Goal: Check status: Check status

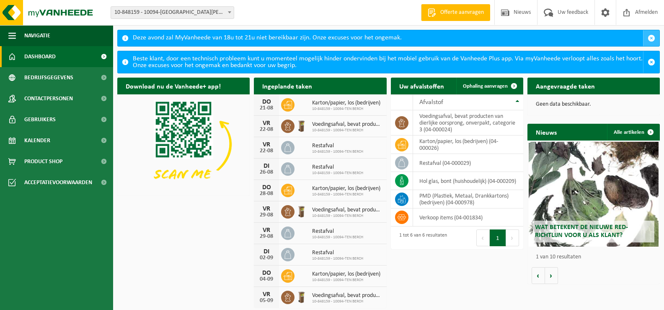
click at [653, 34] on button "button" at bounding box center [651, 38] width 16 height 16
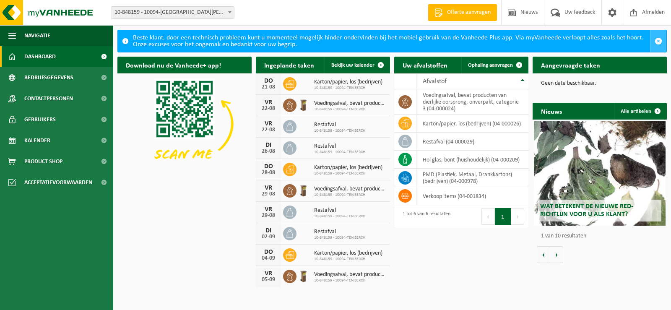
click at [656, 39] on span "button" at bounding box center [658, 41] width 8 height 8
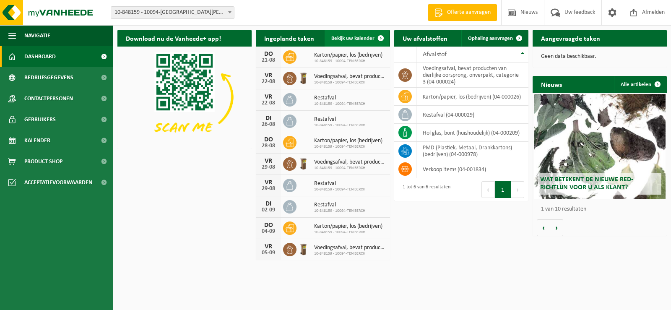
click at [351, 36] on span "Bekijk uw kalender" at bounding box center [352, 38] width 43 height 5
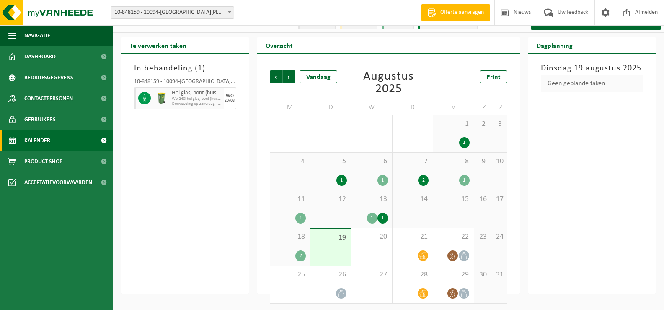
scroll to position [13, 0]
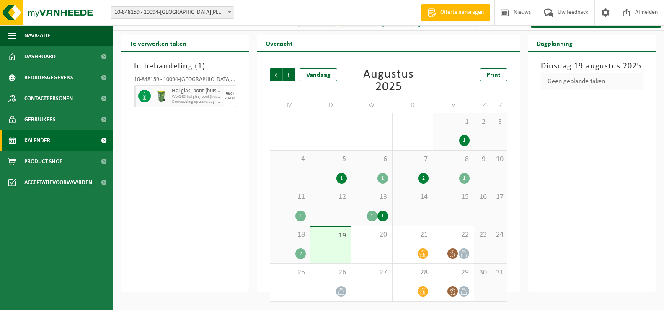
click at [309, 243] on div "18 2" at bounding box center [290, 244] width 40 height 37
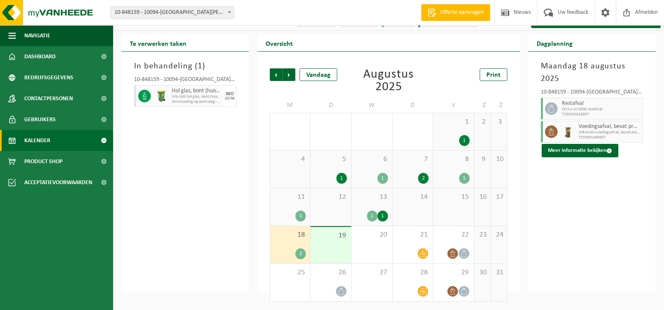
click at [293, 246] on div "18 2" at bounding box center [290, 244] width 40 height 37
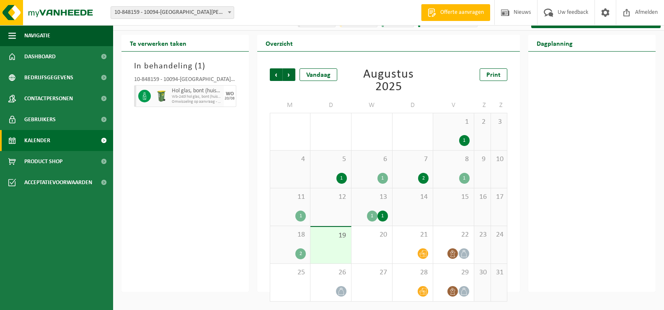
click at [335, 244] on div "19" at bounding box center [331, 245] width 41 height 36
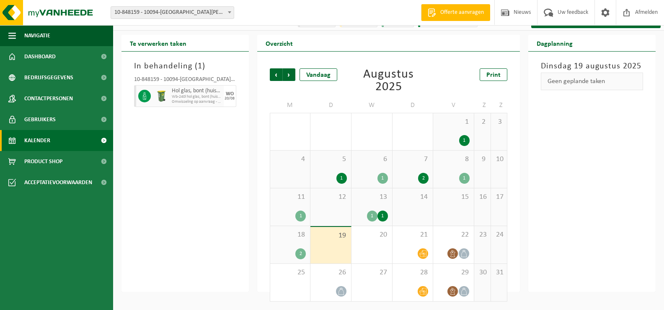
click at [292, 246] on div "18 2" at bounding box center [290, 244] width 40 height 37
